Goal: Task Accomplishment & Management: Manage account settings

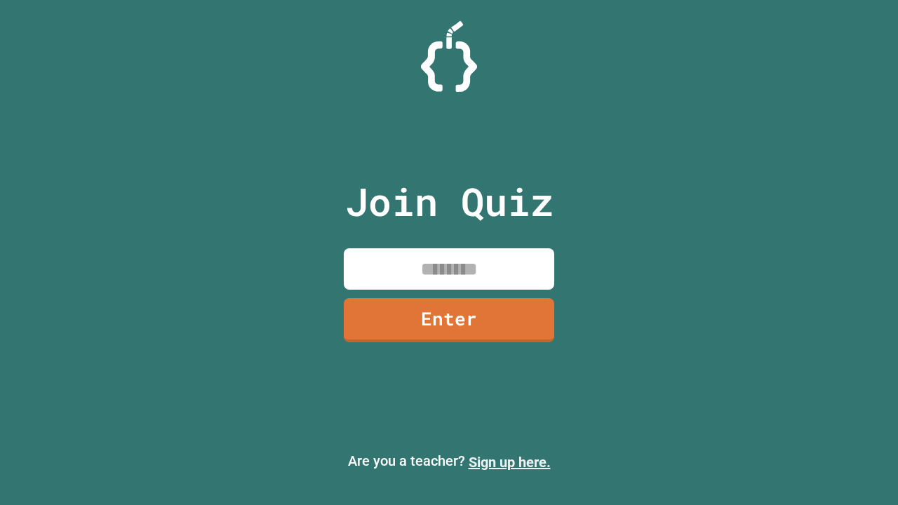
click at [510, 463] on link "Sign up here." at bounding box center [510, 462] width 82 height 17
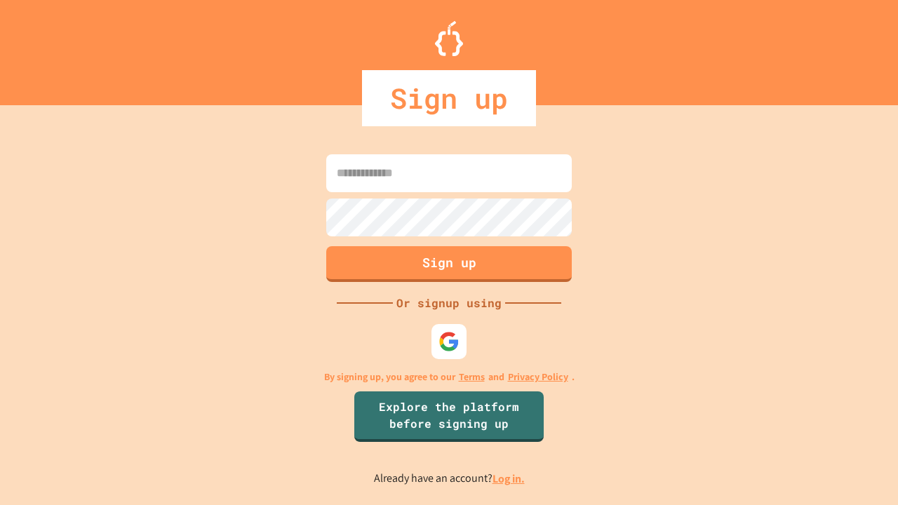
click at [510, 479] on link "Log in." at bounding box center [509, 479] width 32 height 15
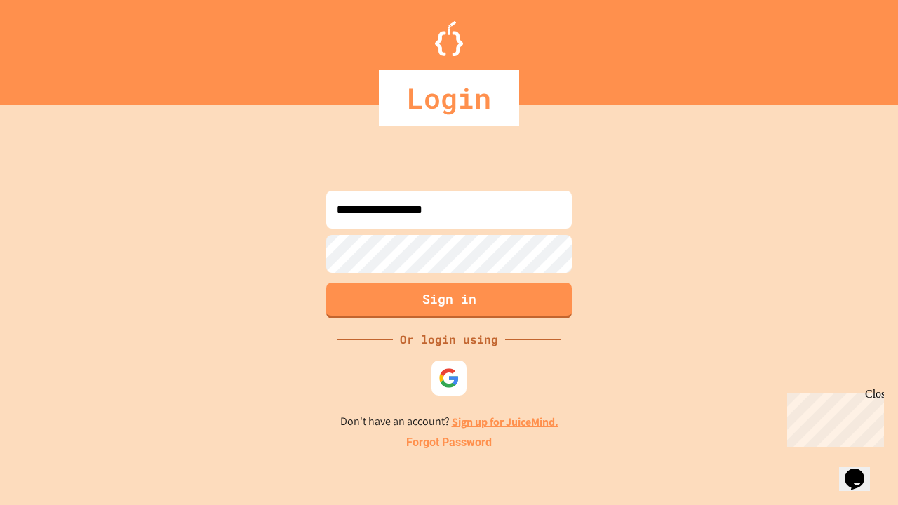
type input "**********"
